Goal: Information Seeking & Learning: Learn about a topic

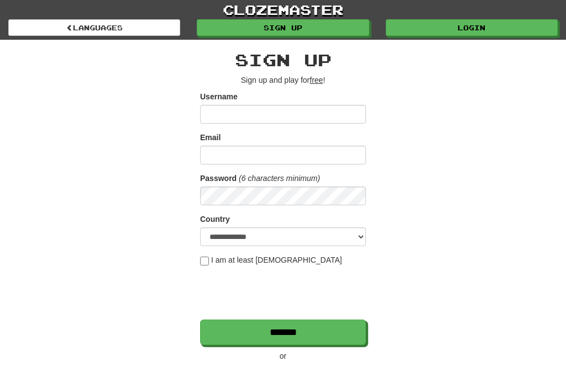
click at [489, 34] on link "Login" at bounding box center [472, 27] width 172 height 17
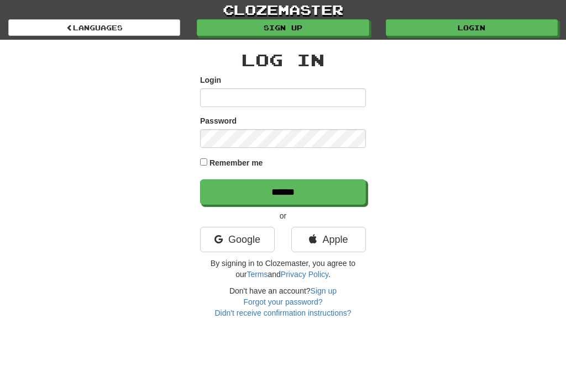
click at [278, 93] on input "Login" at bounding box center [283, 97] width 166 height 19
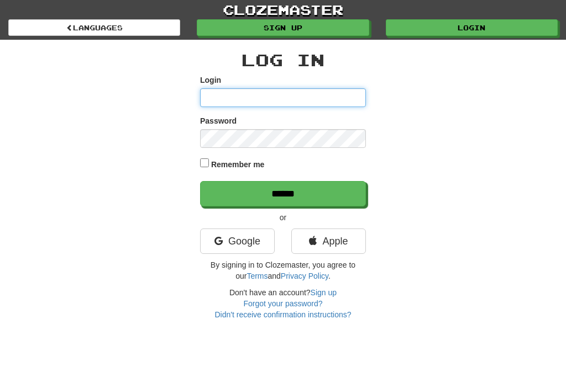
type input "**********"
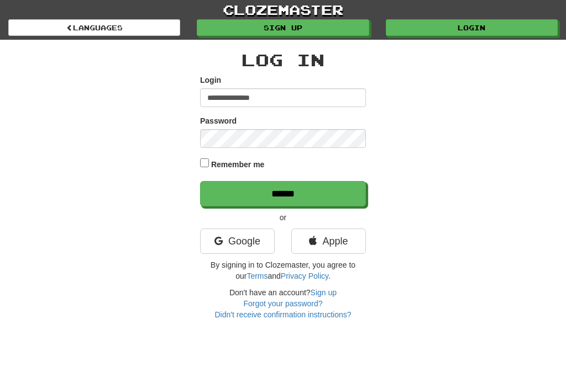
click at [283, 193] on input "******" at bounding box center [283, 193] width 166 height 25
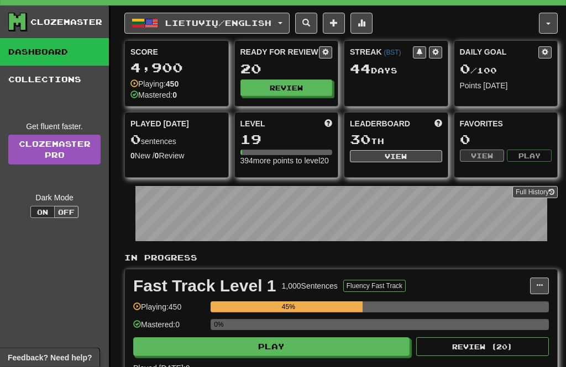
scroll to position [18, 0]
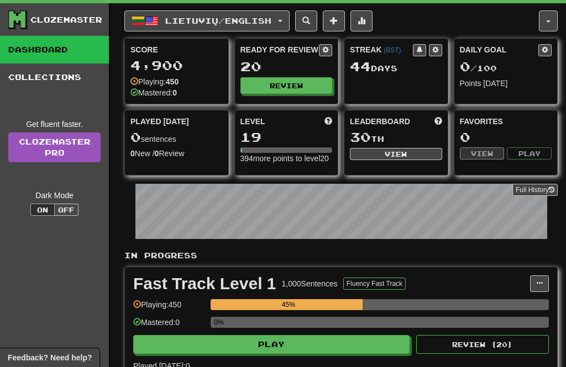
click at [286, 353] on button "Play" at bounding box center [271, 344] width 276 height 19
select select "**"
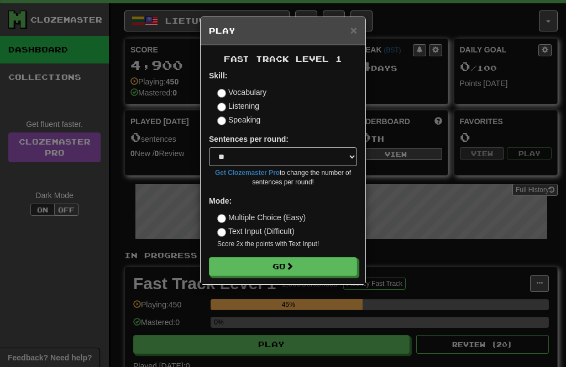
click at [295, 281] on div "Fast Track Level 1 Skill: Vocabulary Listening Speaking Sentences per round: * …" at bounding box center [283, 164] width 165 height 239
click at [320, 267] on button "Go" at bounding box center [283, 266] width 148 height 19
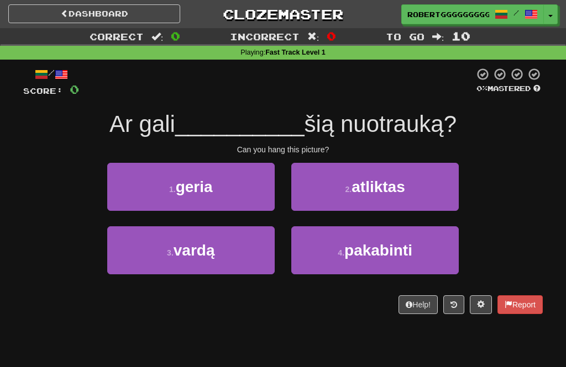
click at [227, 268] on button "3 . vardą" at bounding box center [190, 250] width 167 height 48
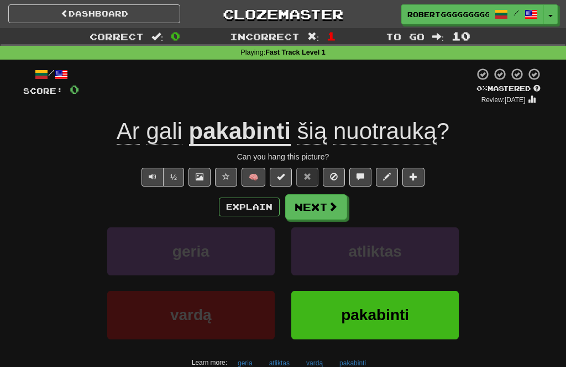
click at [325, 206] on button "Next" at bounding box center [316, 206] width 62 height 25
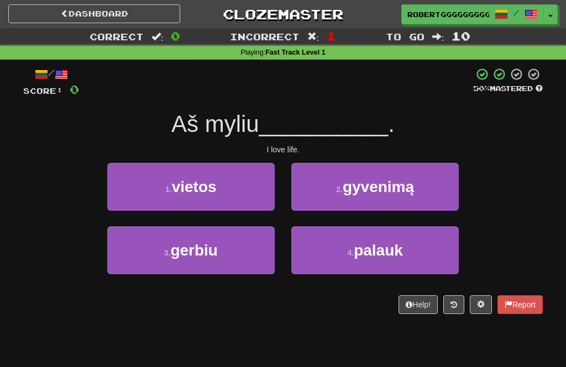
click at [393, 192] on span "gyvenimą" at bounding box center [377, 186] width 71 height 17
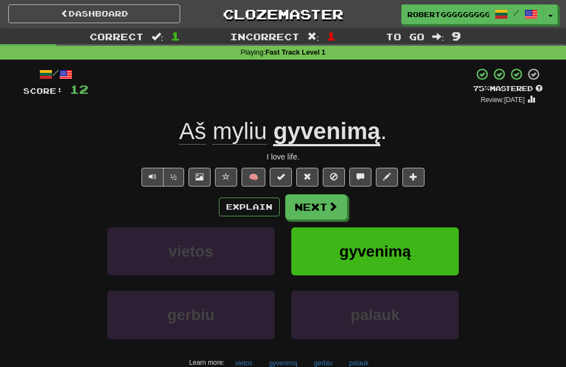
click at [321, 199] on button "Next" at bounding box center [316, 206] width 62 height 25
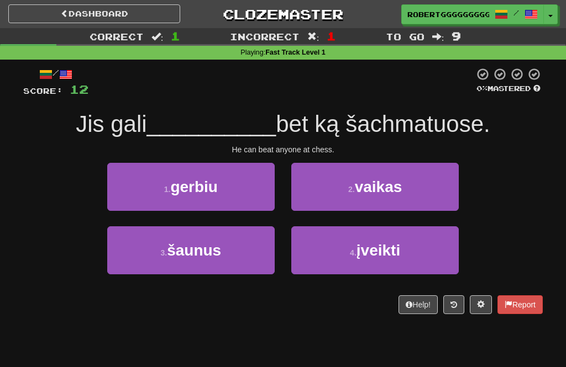
click at [228, 232] on button "3 . šaunus" at bounding box center [190, 250] width 167 height 48
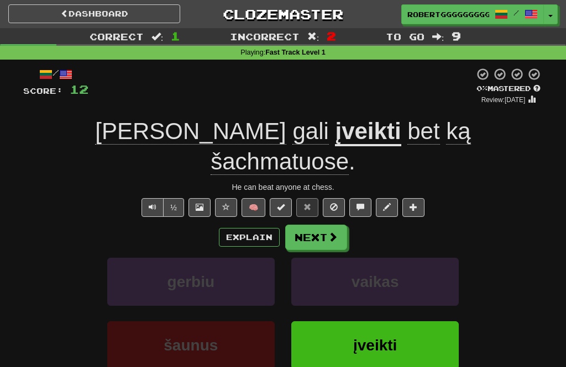
click at [326, 225] on button "Next" at bounding box center [316, 237] width 62 height 25
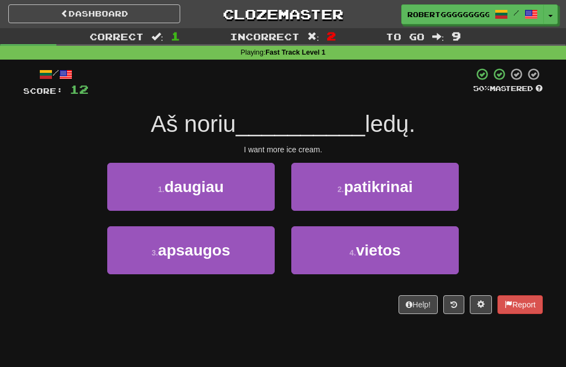
click at [236, 252] on button "3 . apsaugos" at bounding box center [190, 250] width 167 height 48
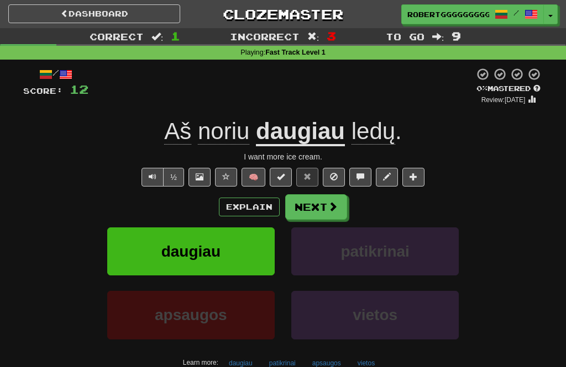
click at [336, 202] on span at bounding box center [333, 207] width 10 height 10
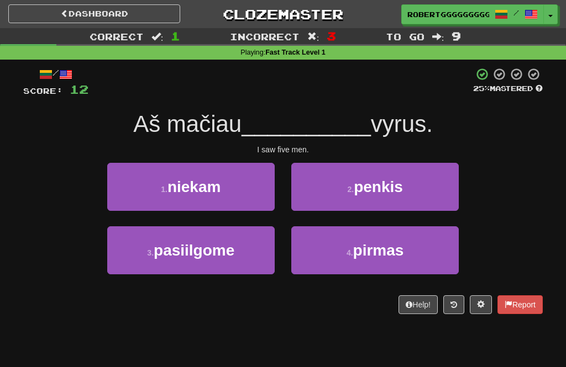
click at [426, 186] on button "2 . penkis" at bounding box center [374, 187] width 167 height 48
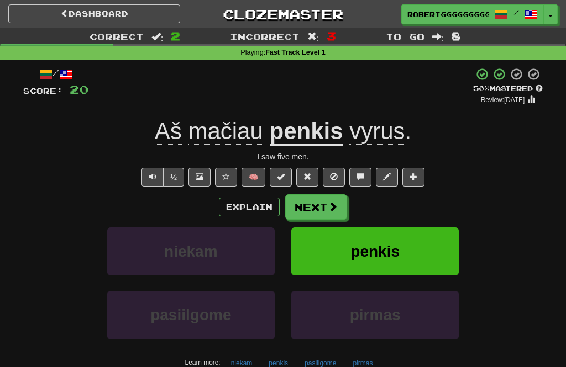
click at [319, 195] on button "Next" at bounding box center [316, 206] width 62 height 25
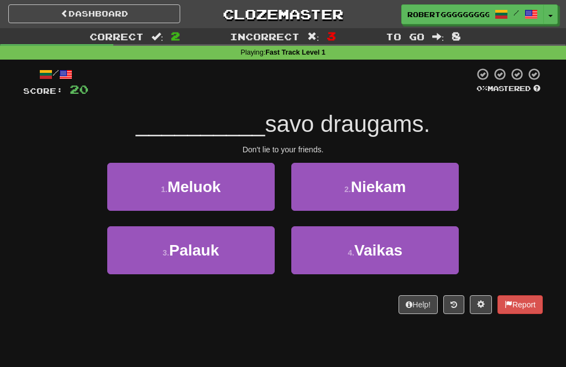
click at [209, 196] on button "1 . [GEOGRAPHIC_DATA]" at bounding box center [190, 187] width 167 height 48
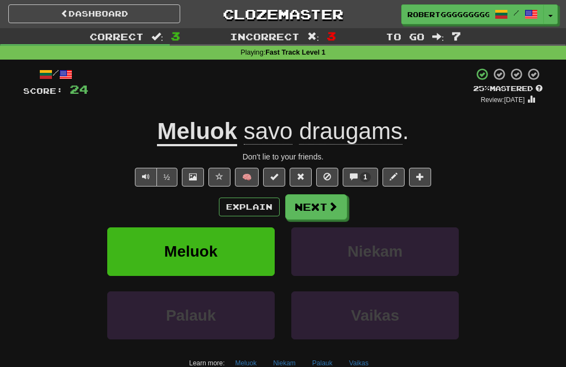
click at [329, 207] on span at bounding box center [333, 207] width 10 height 10
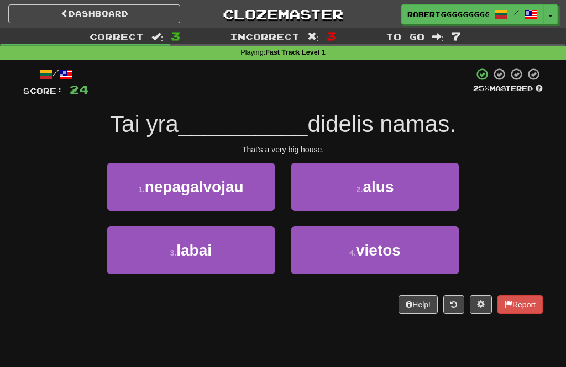
click at [229, 246] on button "3 . labai" at bounding box center [190, 250] width 167 height 48
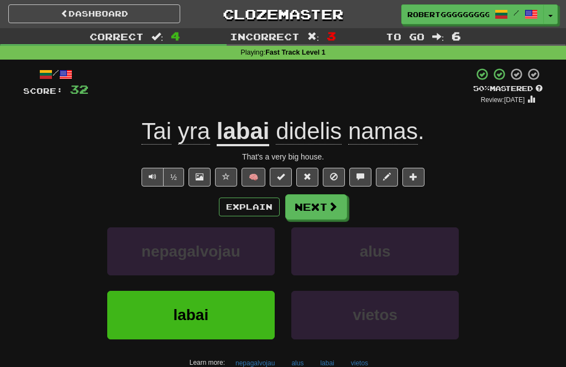
click at [323, 216] on button "Next" at bounding box center [316, 206] width 62 height 25
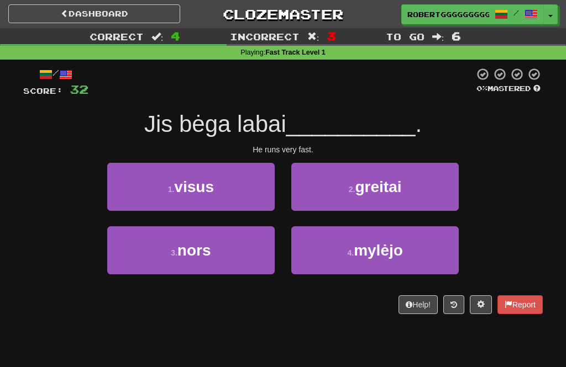
click at [239, 256] on button "3 . nors" at bounding box center [190, 250] width 167 height 48
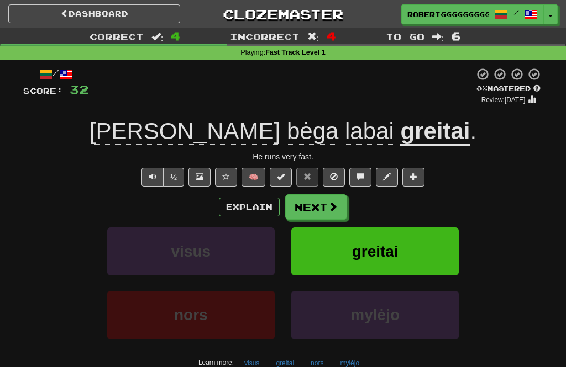
click at [327, 218] on button "Next" at bounding box center [316, 206] width 62 height 25
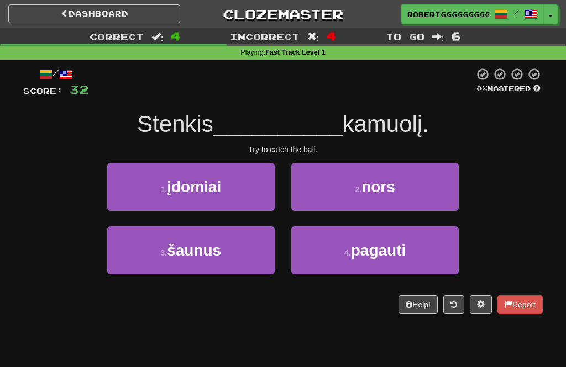
click at [234, 187] on button "1 . įdomiai" at bounding box center [190, 187] width 167 height 48
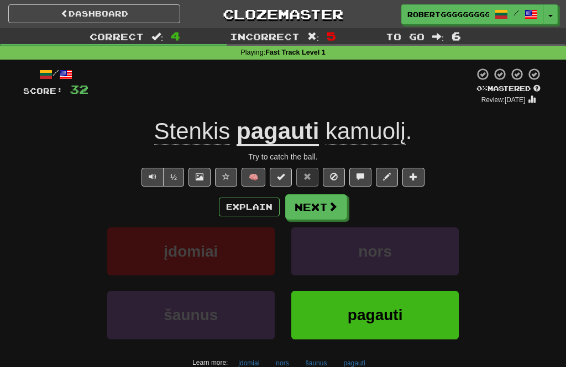
click at [322, 210] on button "Next" at bounding box center [316, 206] width 62 height 25
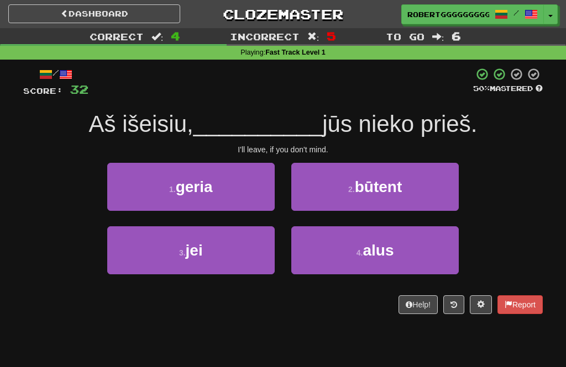
click at [375, 183] on span "būtent" at bounding box center [379, 186] width 48 height 17
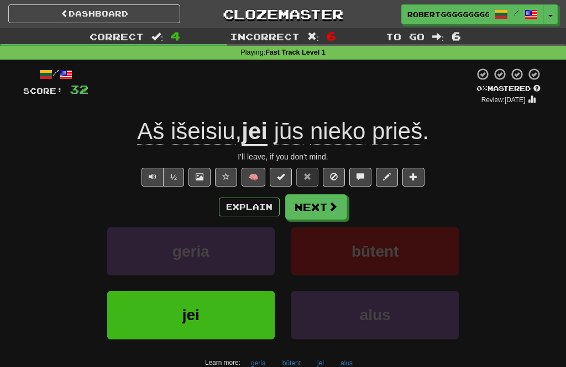
click at [351, 198] on div "Explain Next" at bounding box center [282, 206] width 519 height 25
click at [331, 215] on button "Next" at bounding box center [316, 206] width 62 height 25
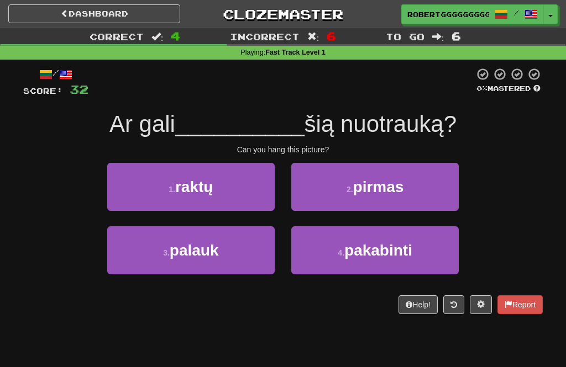
click at [431, 258] on button "4 . pakabinti" at bounding box center [374, 250] width 167 height 48
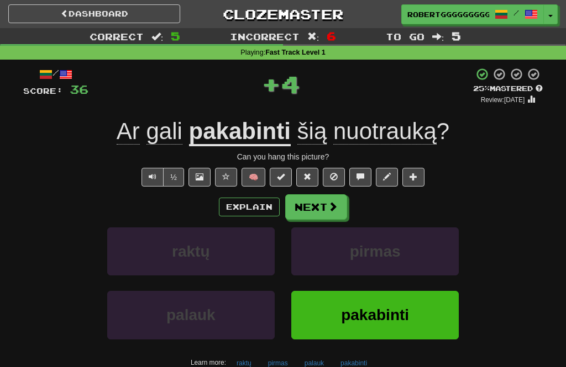
click at [345, 201] on button "Next" at bounding box center [316, 206] width 62 height 25
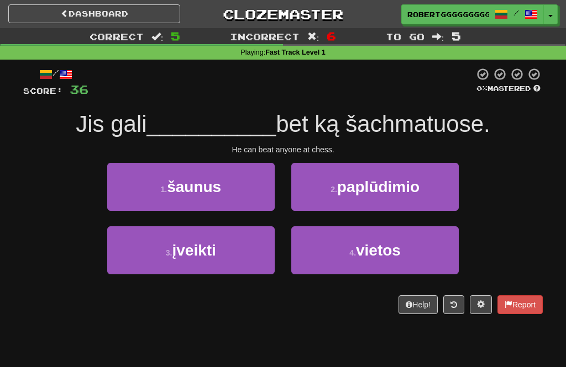
click at [210, 272] on button "3 . įveikti" at bounding box center [190, 250] width 167 height 48
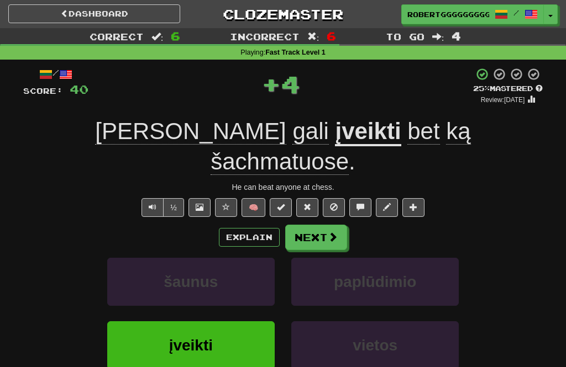
click at [323, 225] on button "Next" at bounding box center [316, 237] width 62 height 25
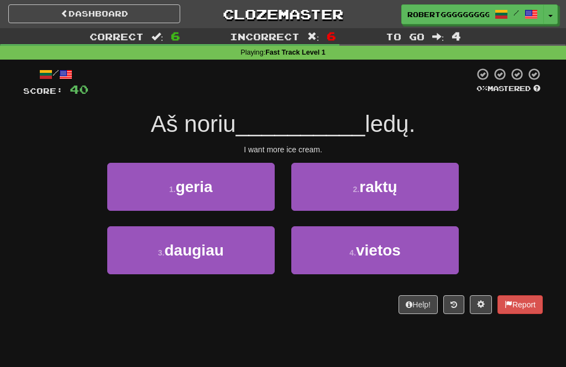
click at [252, 253] on button "3 . daugiau" at bounding box center [190, 250] width 167 height 48
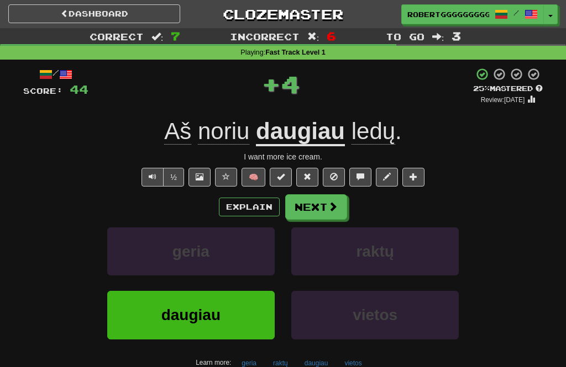
click at [329, 211] on span at bounding box center [333, 207] width 10 height 10
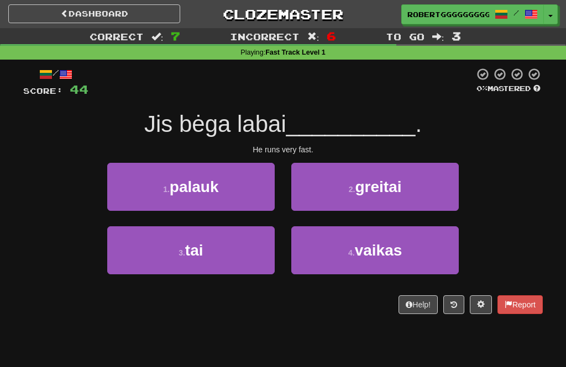
click at [411, 208] on button "2 . greitai" at bounding box center [374, 187] width 167 height 48
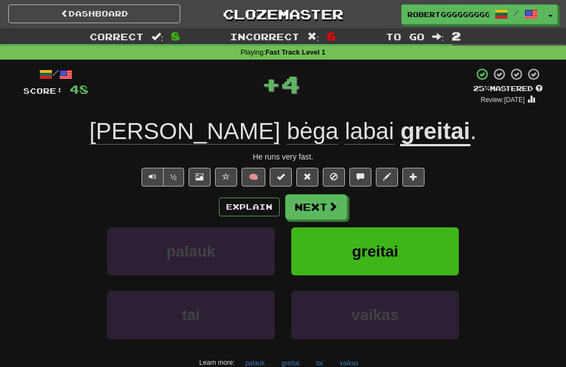
click at [330, 205] on span at bounding box center [333, 207] width 10 height 10
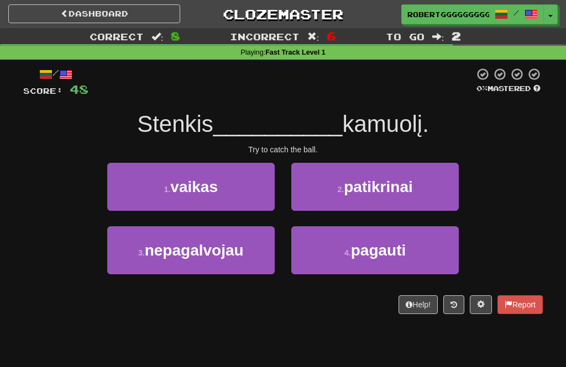
click at [354, 254] on span "pagauti" at bounding box center [378, 250] width 55 height 17
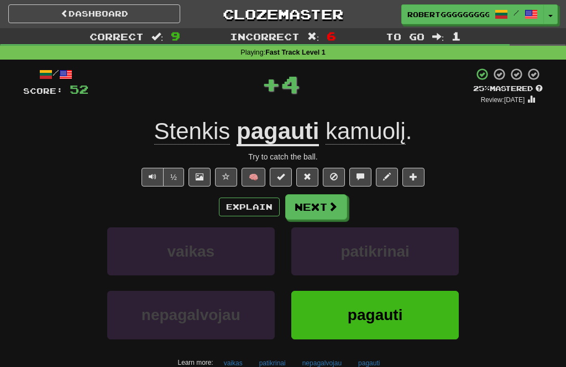
click at [344, 208] on button "Next" at bounding box center [316, 206] width 62 height 25
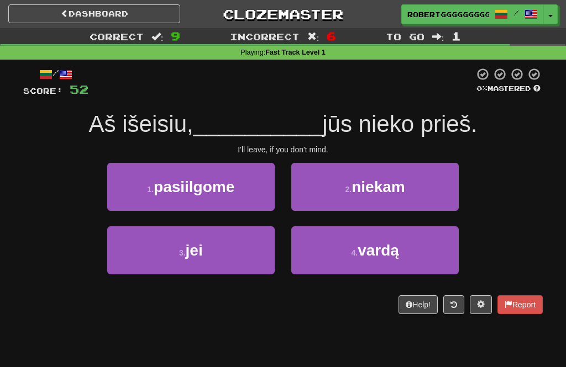
click at [225, 262] on button "3 . jei" at bounding box center [190, 250] width 167 height 48
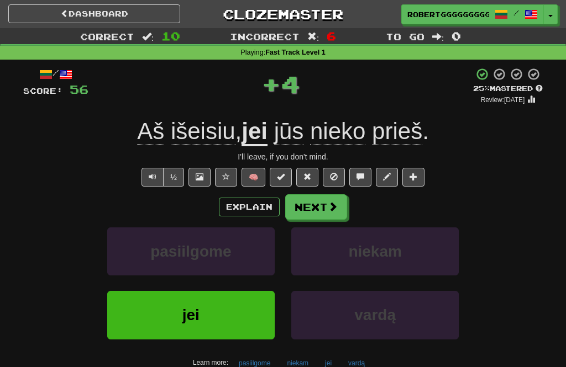
click at [346, 201] on button "Next" at bounding box center [316, 206] width 62 height 25
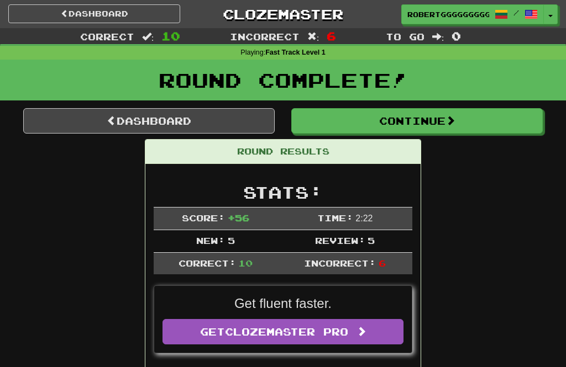
click at [471, 110] on button "Continue" at bounding box center [416, 120] width 251 height 25
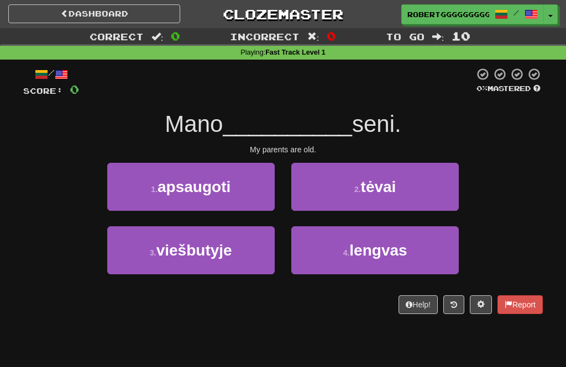
click at [388, 244] on span "lengvas" at bounding box center [377, 250] width 57 height 17
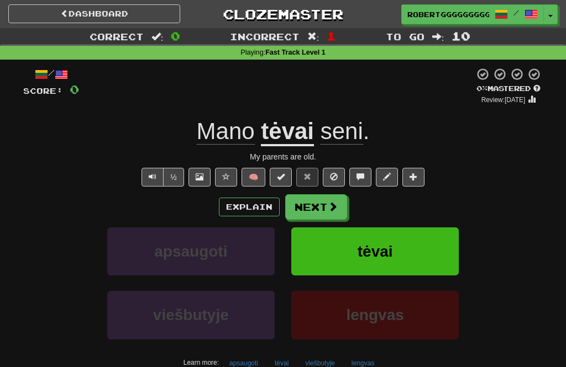
click at [311, 207] on button "Next" at bounding box center [316, 206] width 62 height 25
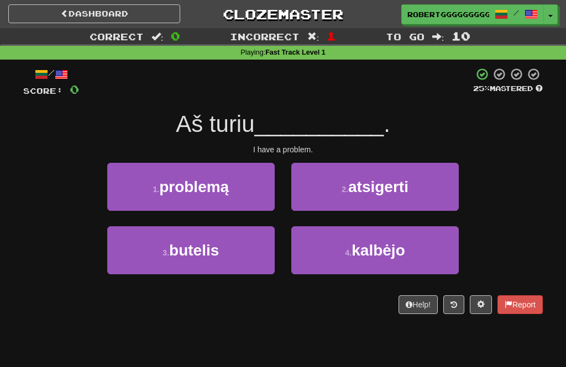
click at [229, 196] on button "1 . problemą" at bounding box center [190, 187] width 167 height 48
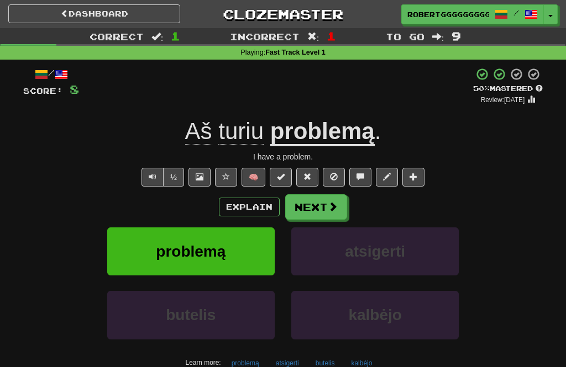
click at [315, 210] on button "Next" at bounding box center [316, 206] width 62 height 25
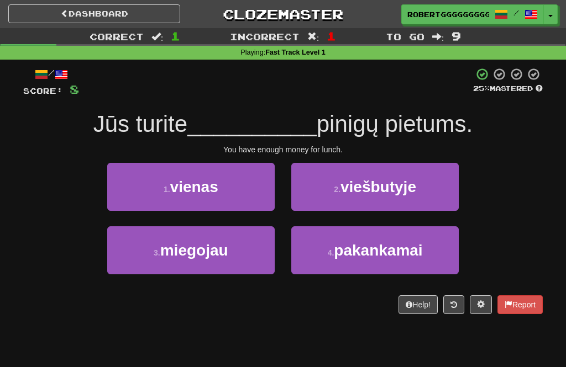
click at [239, 249] on button "3 . miegojau" at bounding box center [190, 250] width 167 height 48
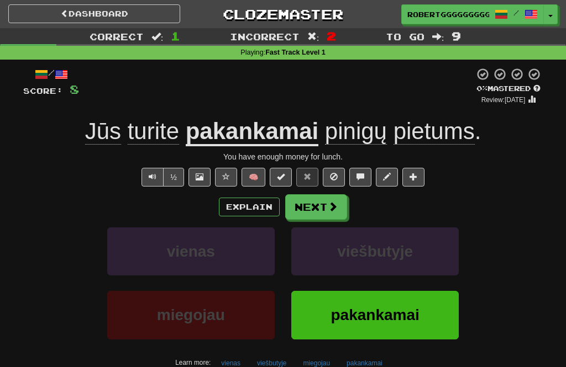
click at [326, 205] on button "Next" at bounding box center [316, 206] width 62 height 25
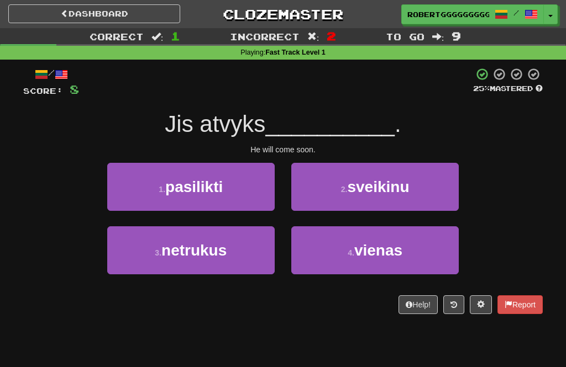
click at [436, 196] on button "2 . sveikinu" at bounding box center [374, 187] width 167 height 48
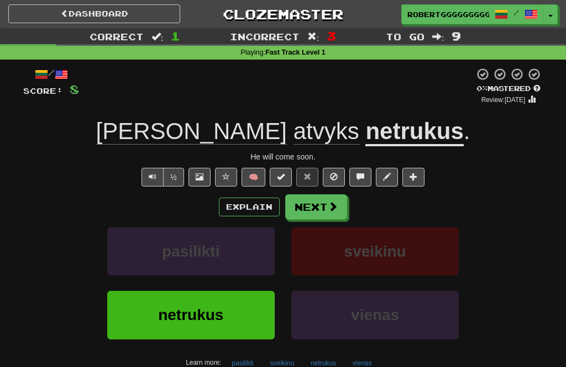
click at [316, 208] on button "Next" at bounding box center [316, 206] width 62 height 25
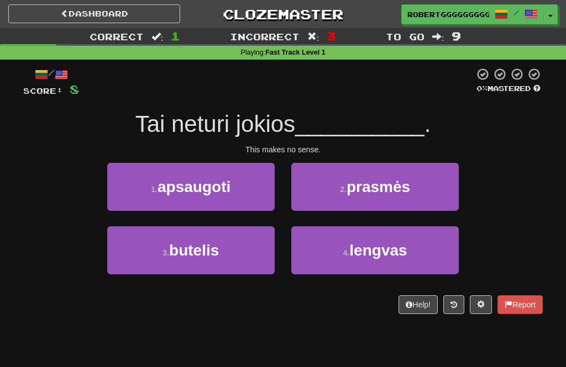
click at [424, 261] on button "4 . lengvas" at bounding box center [374, 250] width 167 height 48
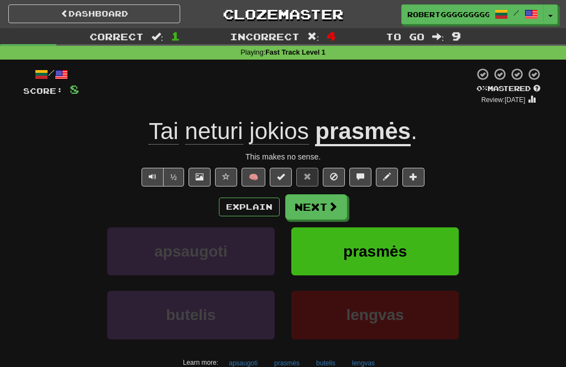
click at [312, 208] on button "Next" at bounding box center [316, 206] width 62 height 25
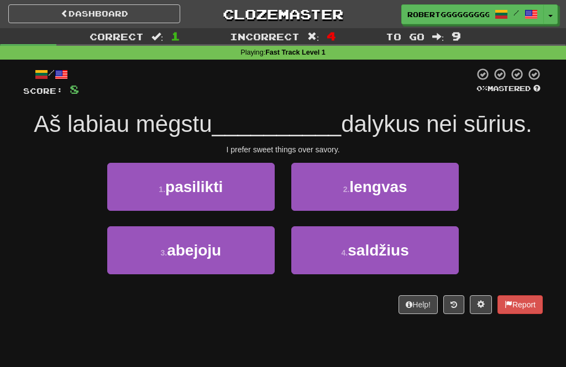
click at [415, 242] on button "4 . saldžius" at bounding box center [374, 250] width 167 height 48
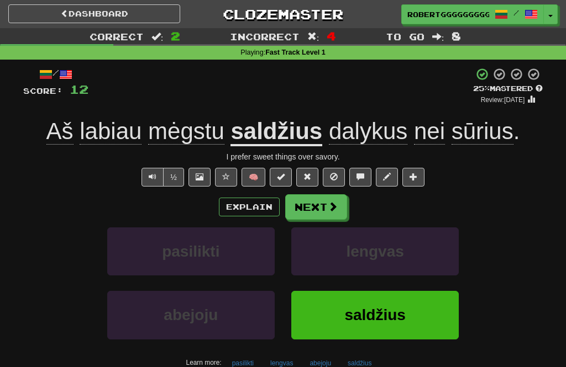
click at [324, 202] on button "Next" at bounding box center [316, 206] width 62 height 25
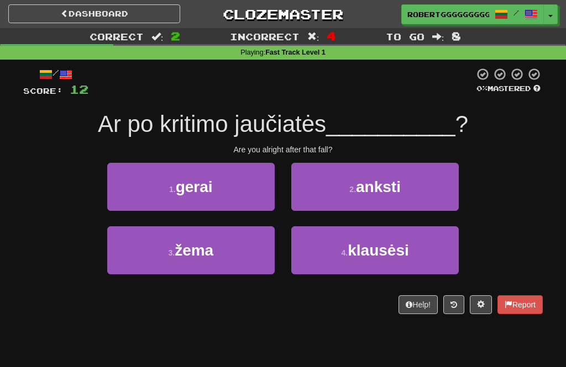
click at [420, 208] on button "2 . anksti" at bounding box center [374, 187] width 167 height 48
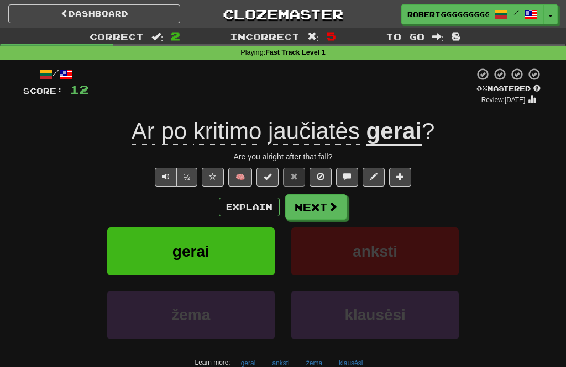
click at [337, 204] on button "Next" at bounding box center [316, 206] width 62 height 25
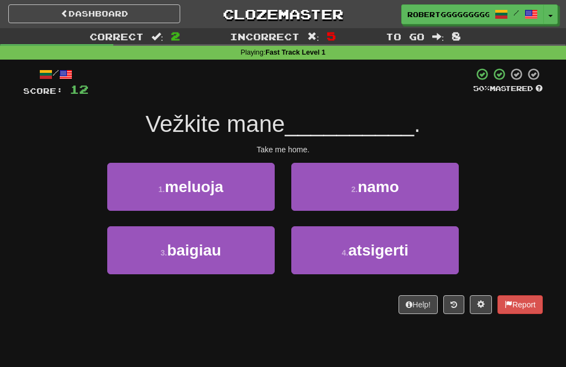
click at [410, 183] on button "2 . namo" at bounding box center [374, 187] width 167 height 48
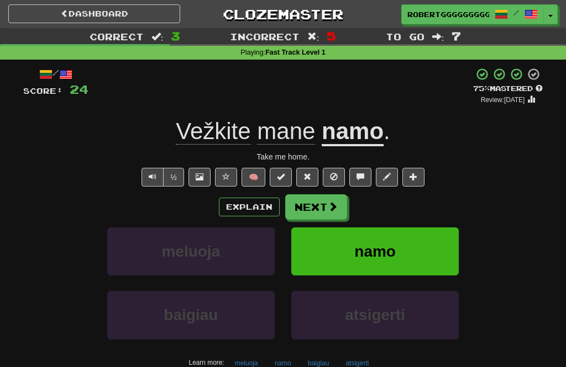
click at [330, 202] on span at bounding box center [333, 207] width 10 height 10
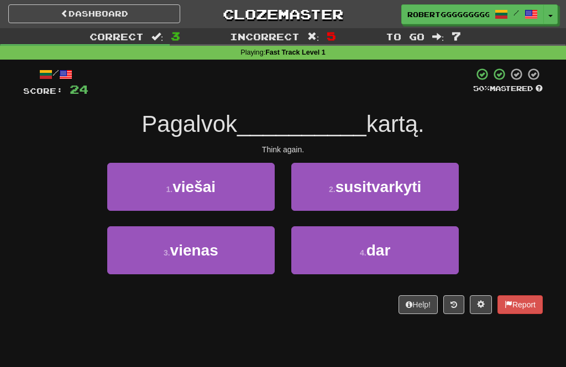
click at [419, 251] on button "4 . dar" at bounding box center [374, 250] width 167 height 48
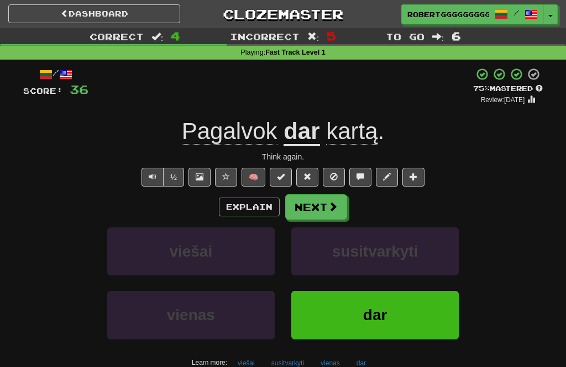
click at [345, 198] on button "Next" at bounding box center [316, 206] width 62 height 25
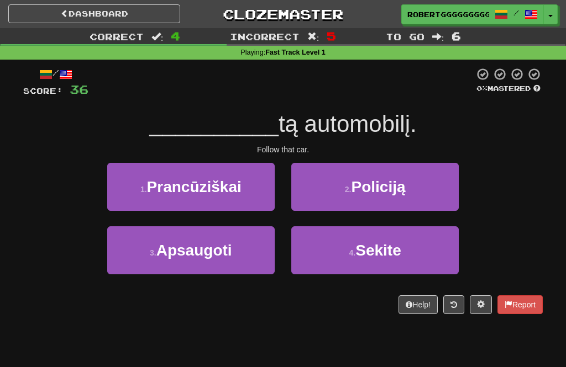
click at [425, 259] on button "4 . Sekite" at bounding box center [374, 250] width 167 height 48
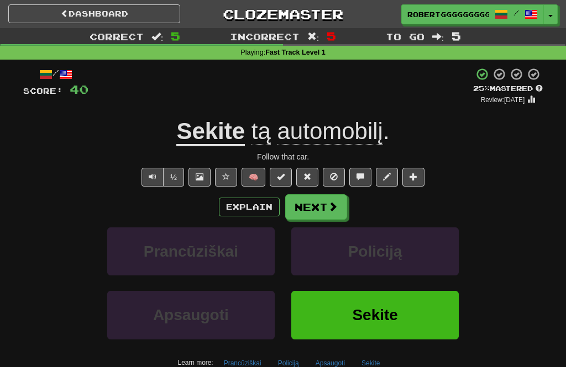
click at [294, 218] on button "Next" at bounding box center [316, 206] width 62 height 25
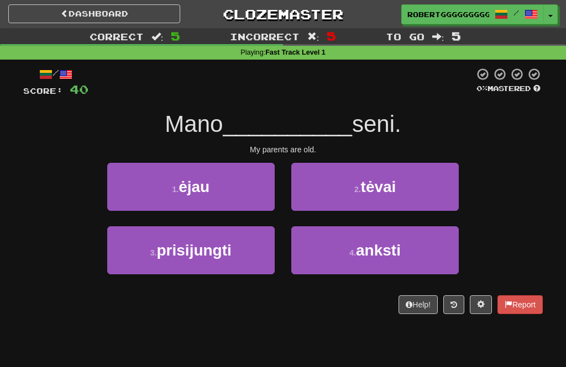
click at [416, 185] on button "2 . tėvai" at bounding box center [374, 187] width 167 height 48
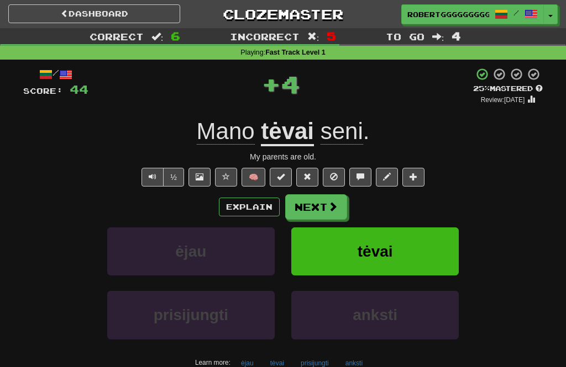
click at [319, 217] on button "Next" at bounding box center [316, 206] width 62 height 25
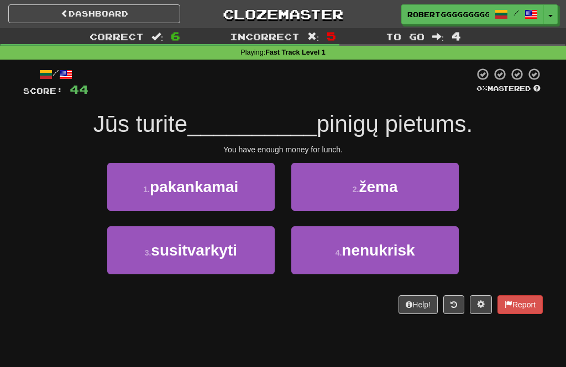
click at [234, 189] on span "pakankamai" at bounding box center [194, 186] width 88 height 17
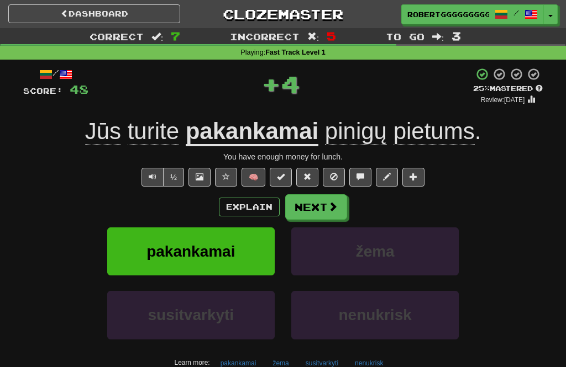
click at [315, 209] on button "Next" at bounding box center [316, 206] width 62 height 25
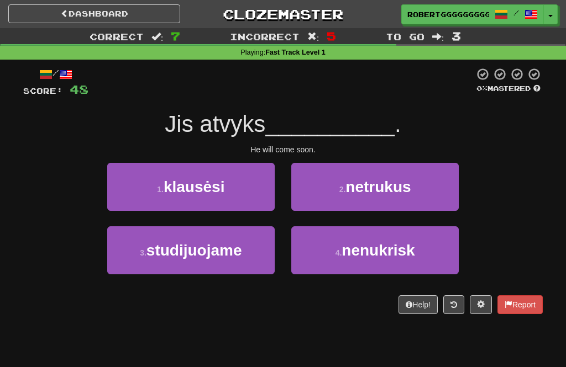
click at [426, 187] on button "2 . netrukus" at bounding box center [374, 187] width 167 height 48
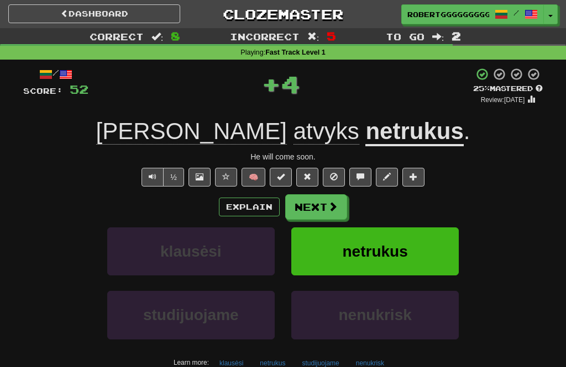
click at [313, 215] on button "Next" at bounding box center [316, 206] width 62 height 25
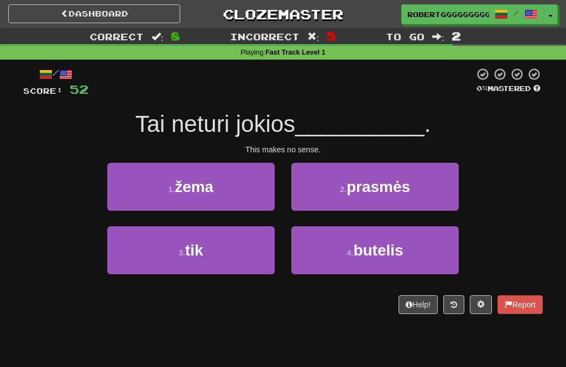
click at [368, 209] on button "2 . prasmės" at bounding box center [374, 187] width 167 height 48
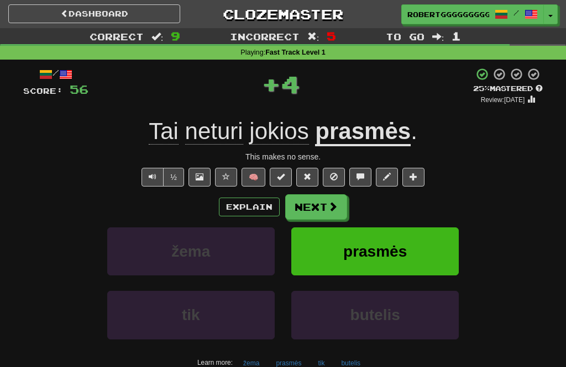
click at [324, 201] on button "Next" at bounding box center [316, 206] width 62 height 25
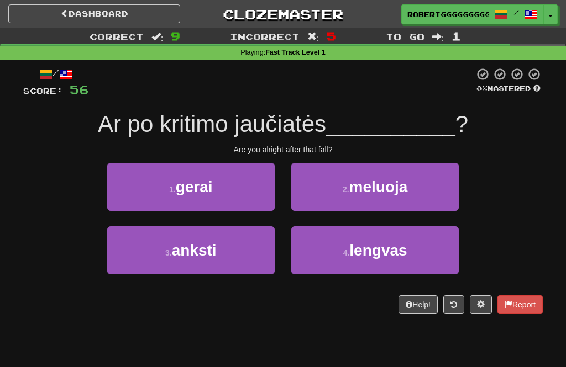
click at [262, 178] on button "1 . gerai" at bounding box center [190, 187] width 167 height 48
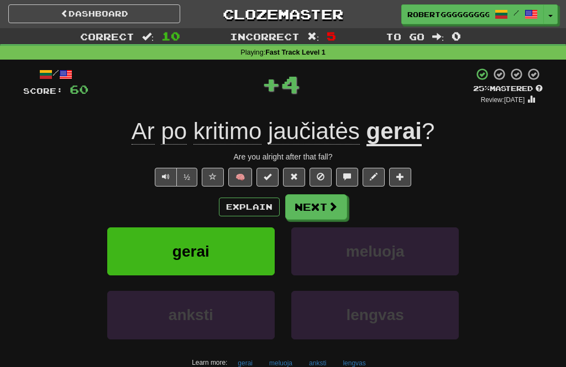
click at [344, 212] on button "Next" at bounding box center [316, 206] width 62 height 25
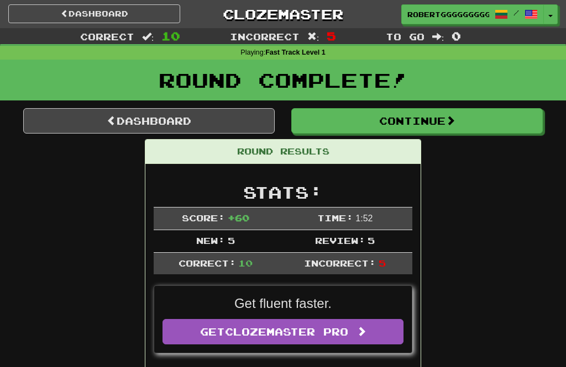
click at [240, 112] on link "Dashboard" at bounding box center [148, 120] width 251 height 25
